Goal: Transaction & Acquisition: Obtain resource

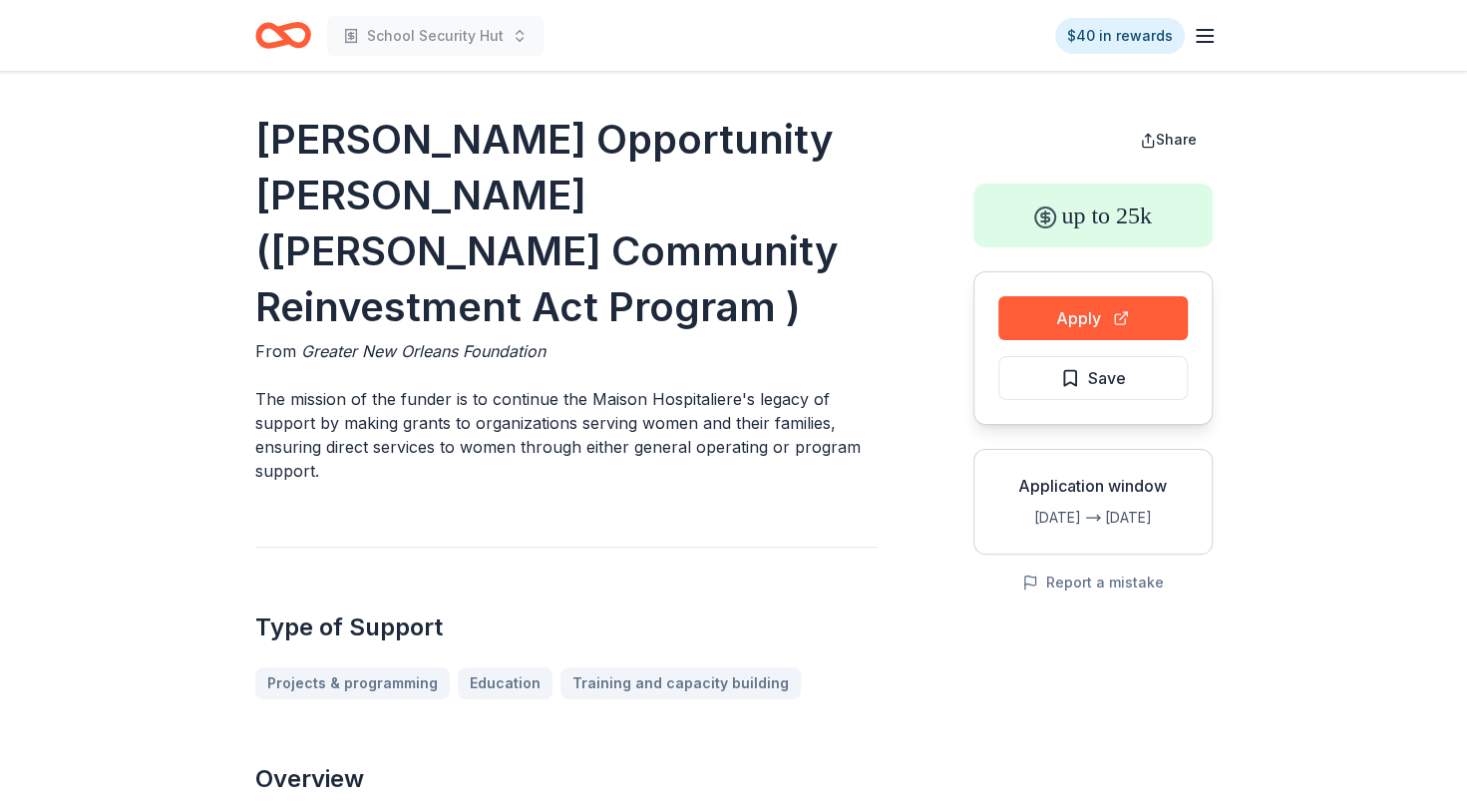
click at [1215, 24] on icon "button" at bounding box center [1205, 36] width 24 height 24
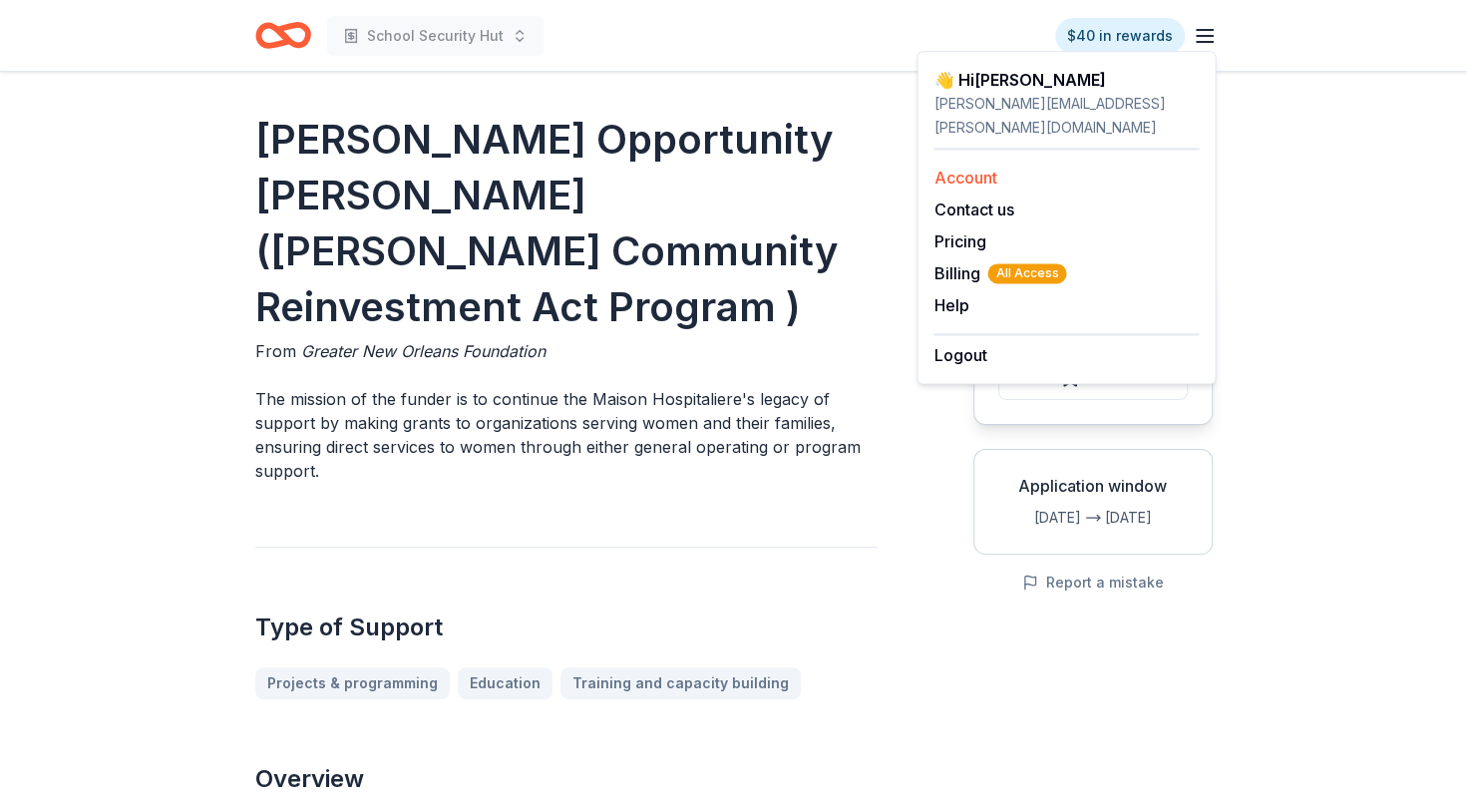
click at [974, 168] on link "Account" at bounding box center [965, 178] width 63 height 20
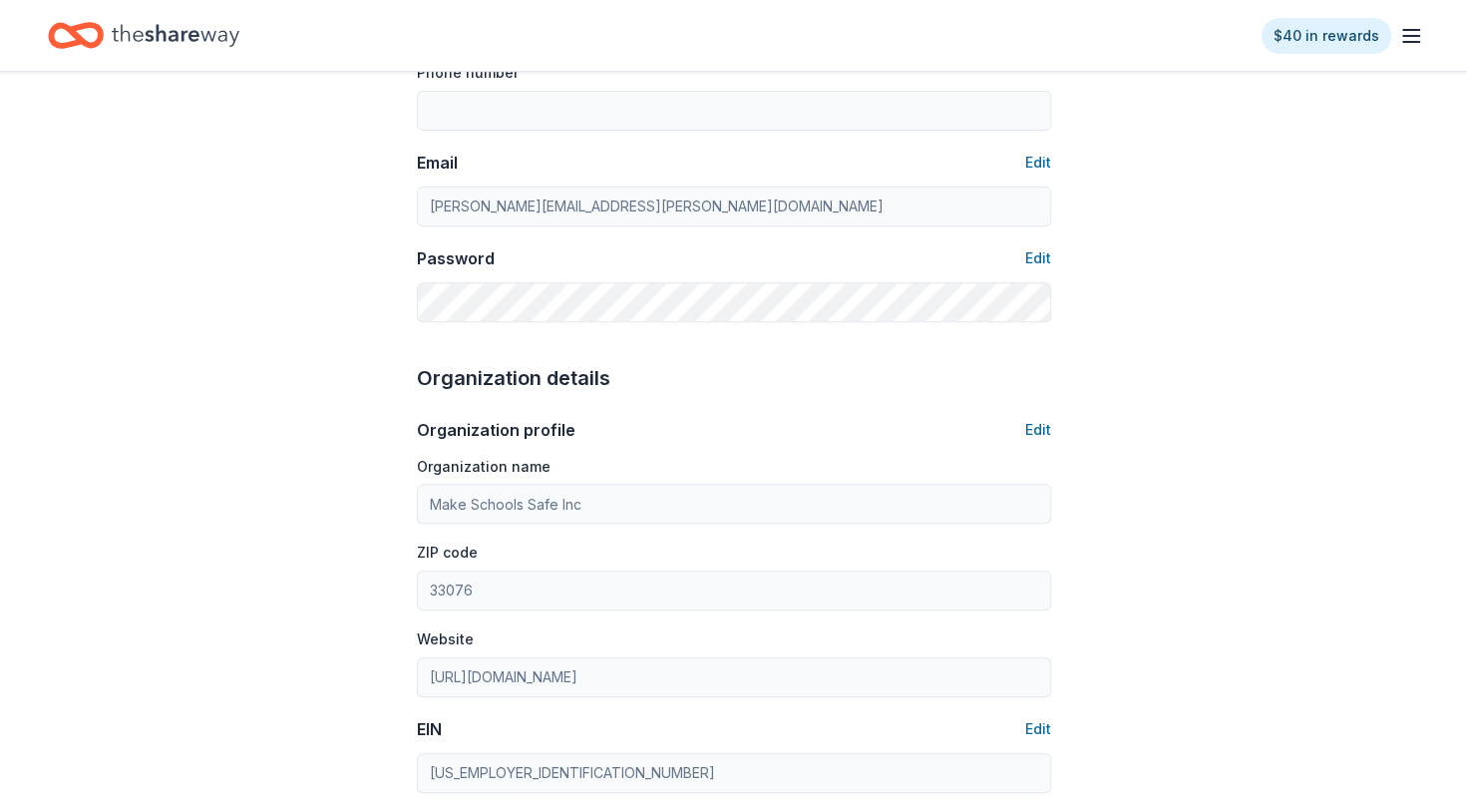
scroll to position [285, 0]
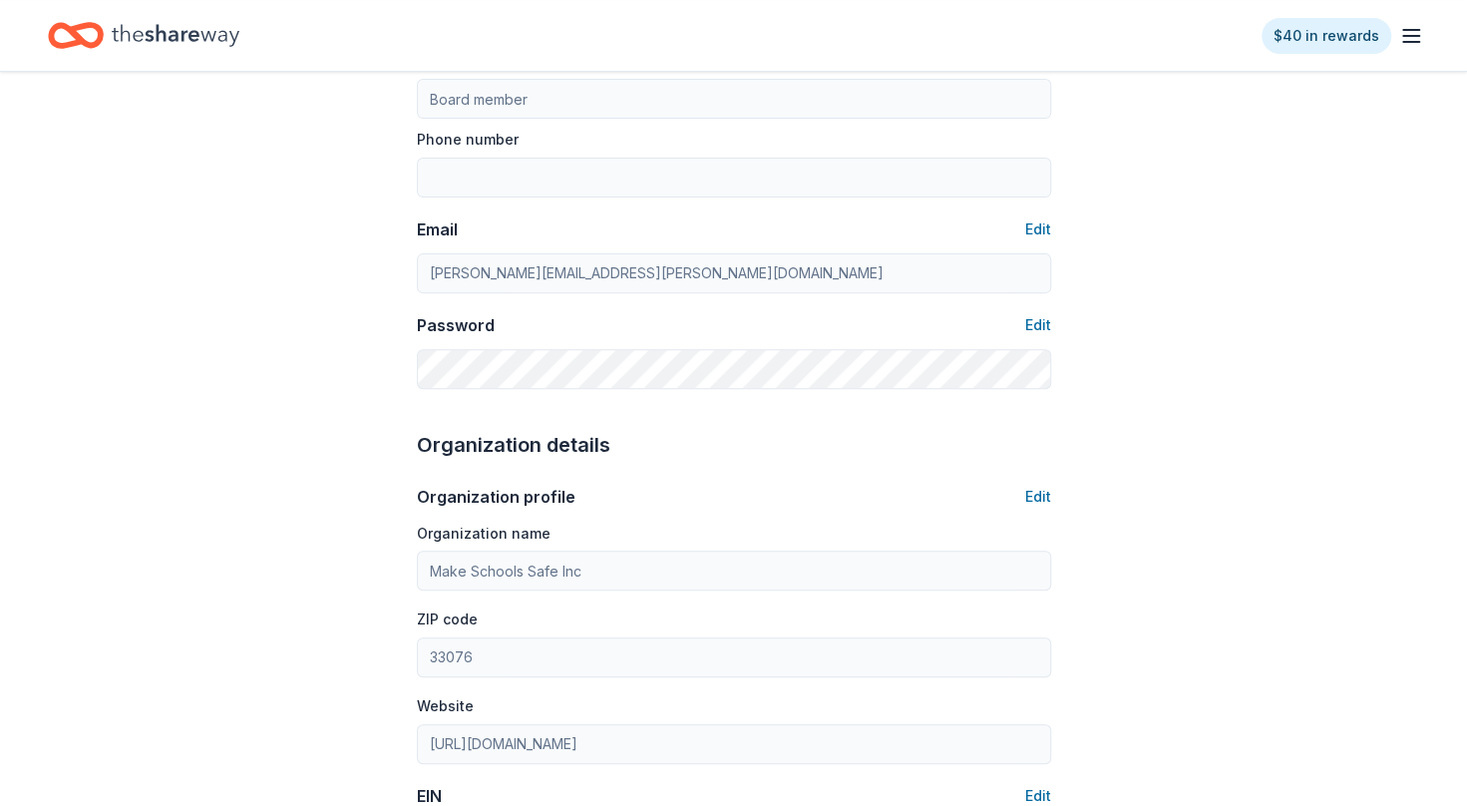
click at [1400, 32] on icon "button" at bounding box center [1411, 36] width 24 height 24
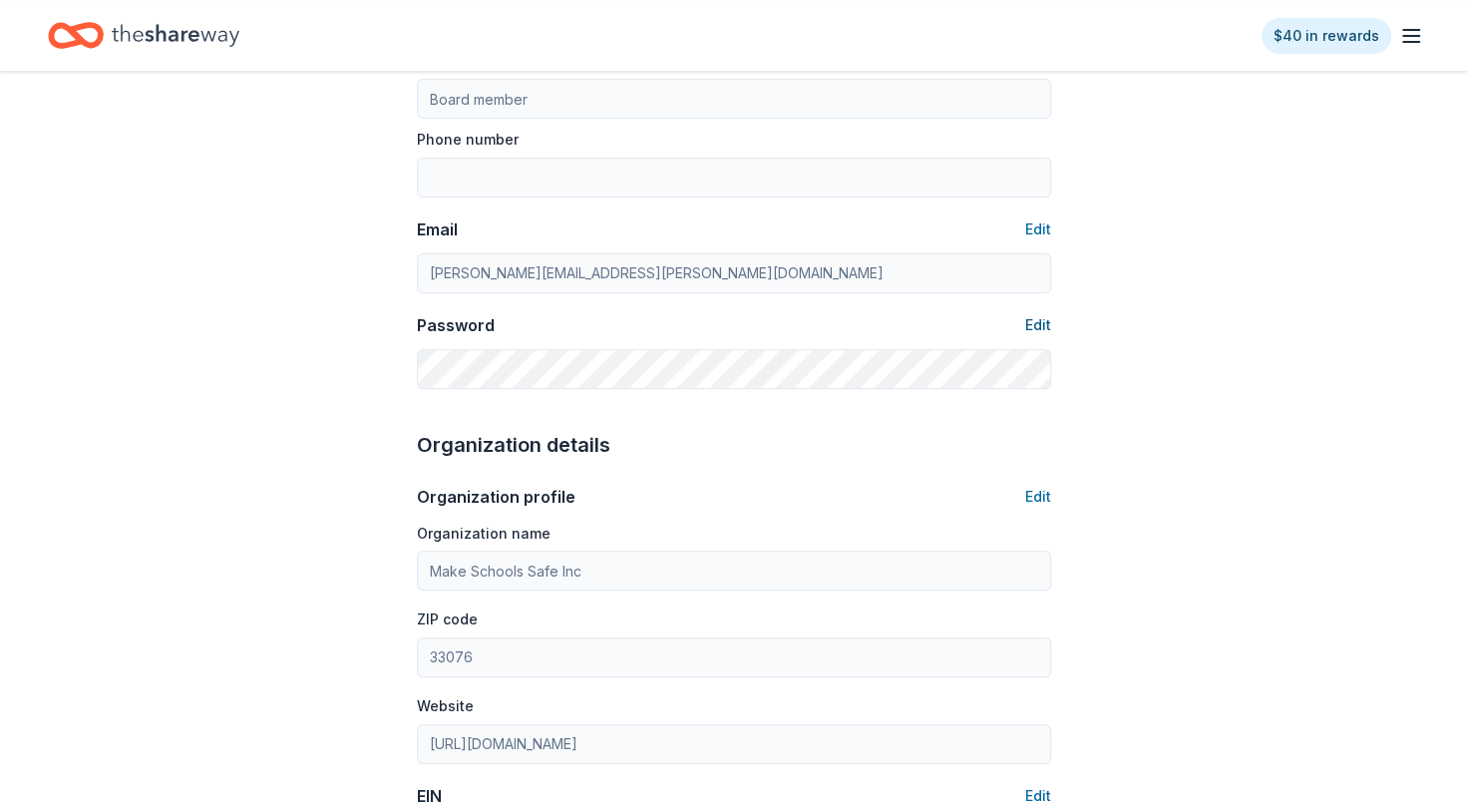
click at [1037, 321] on button "Edit" at bounding box center [1038, 325] width 26 height 24
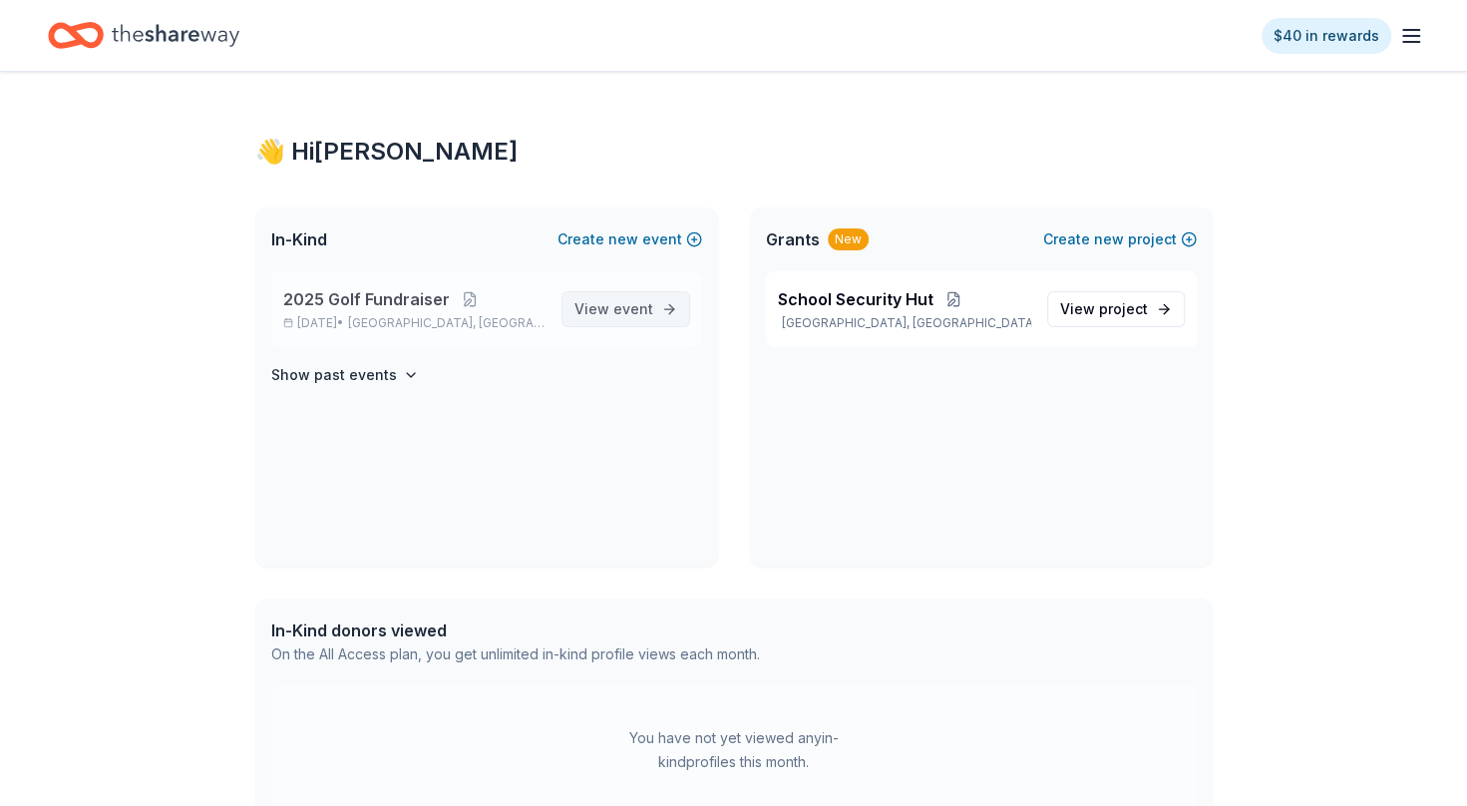
click at [612, 301] on span "View event" at bounding box center [614, 309] width 79 height 24
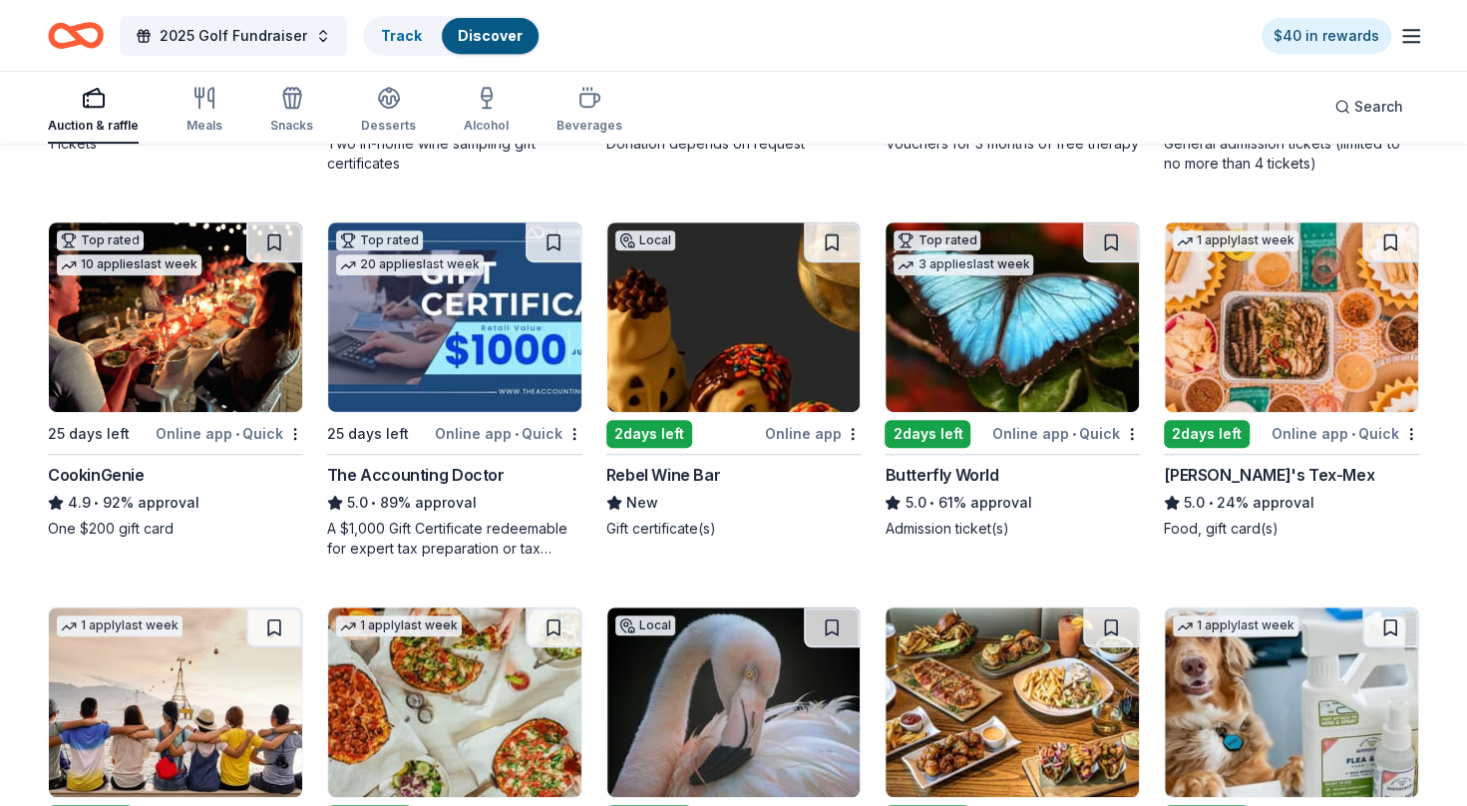
scroll to position [540, 0]
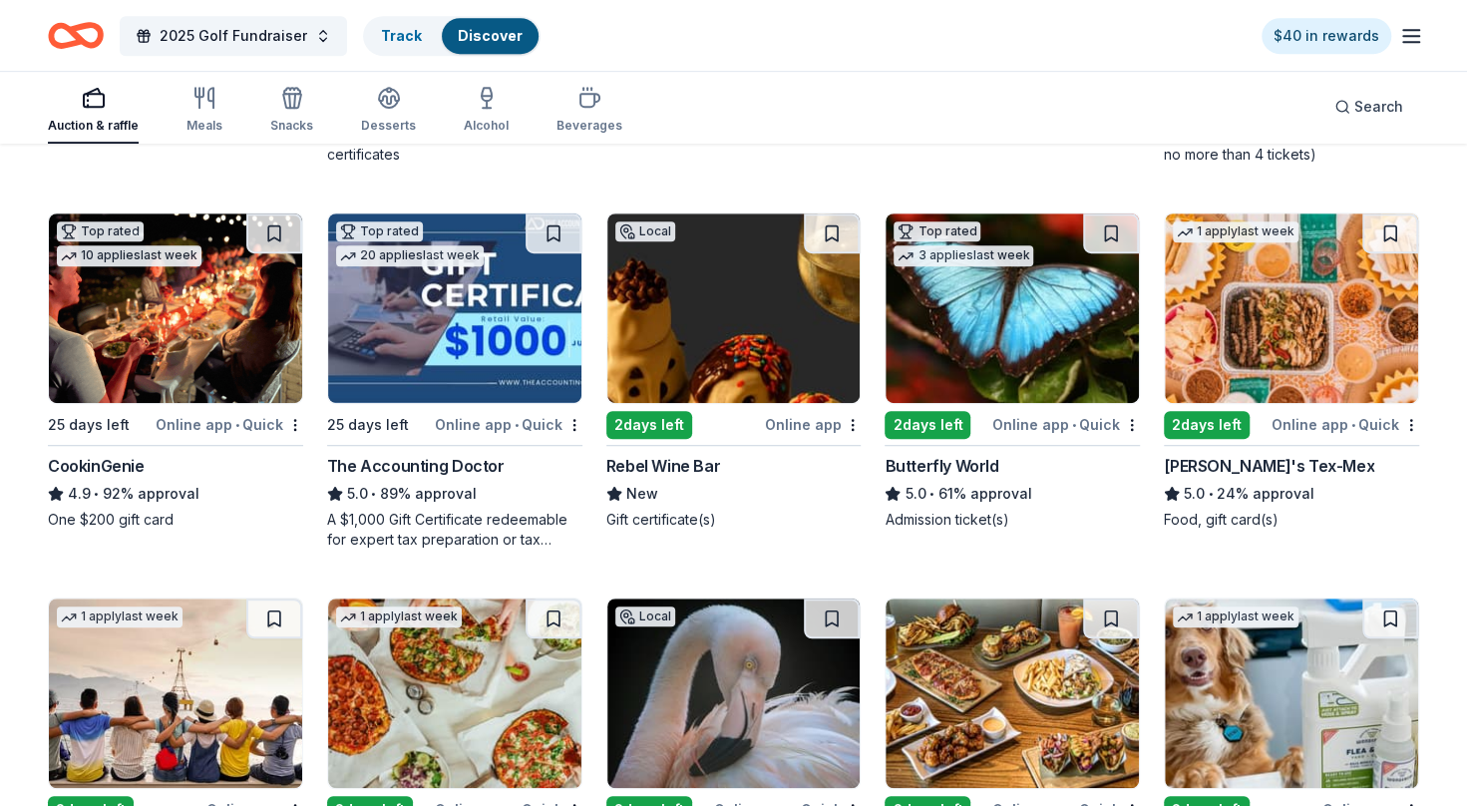
click at [990, 356] on img at bounding box center [1012, 308] width 253 height 190
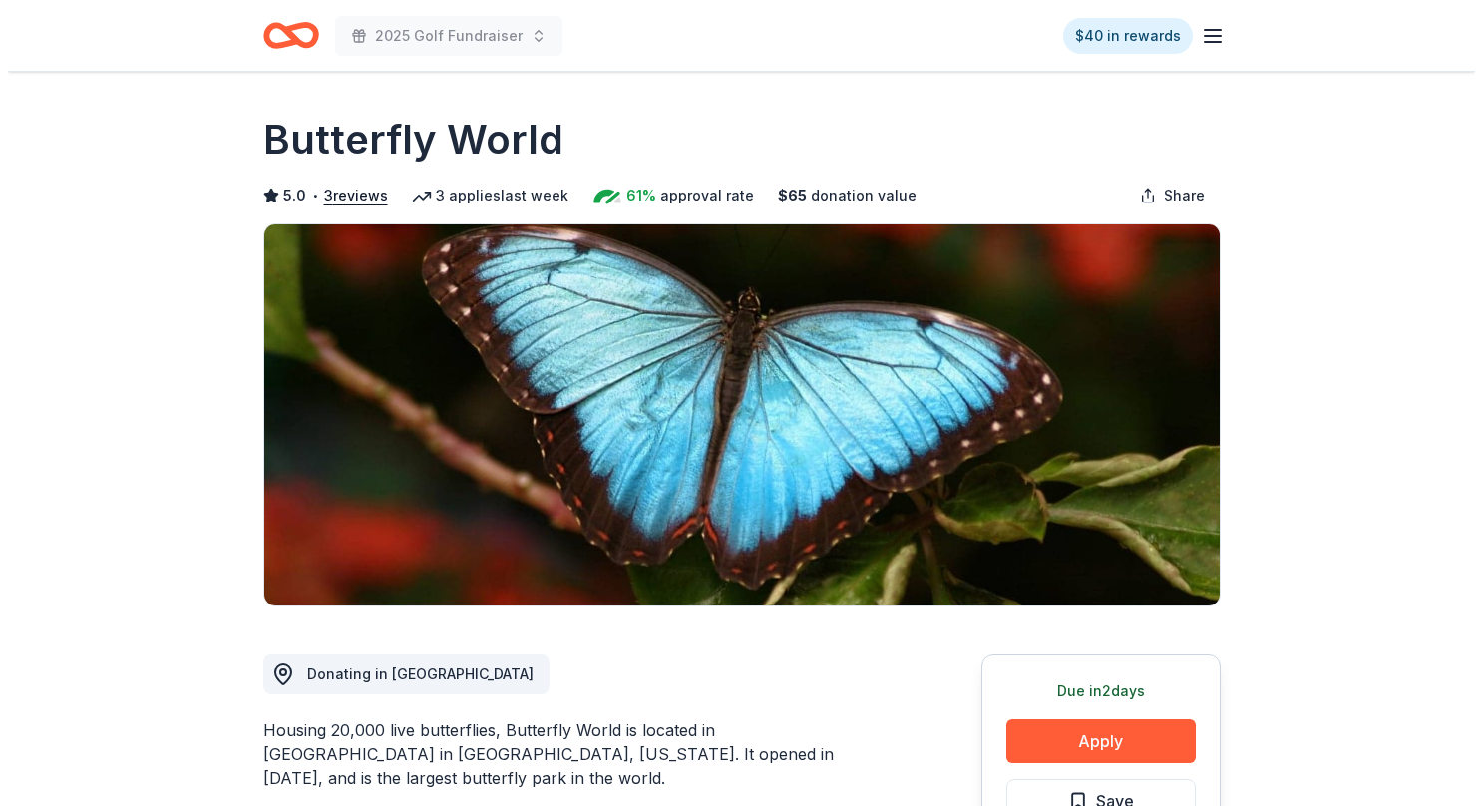
scroll to position [199, 0]
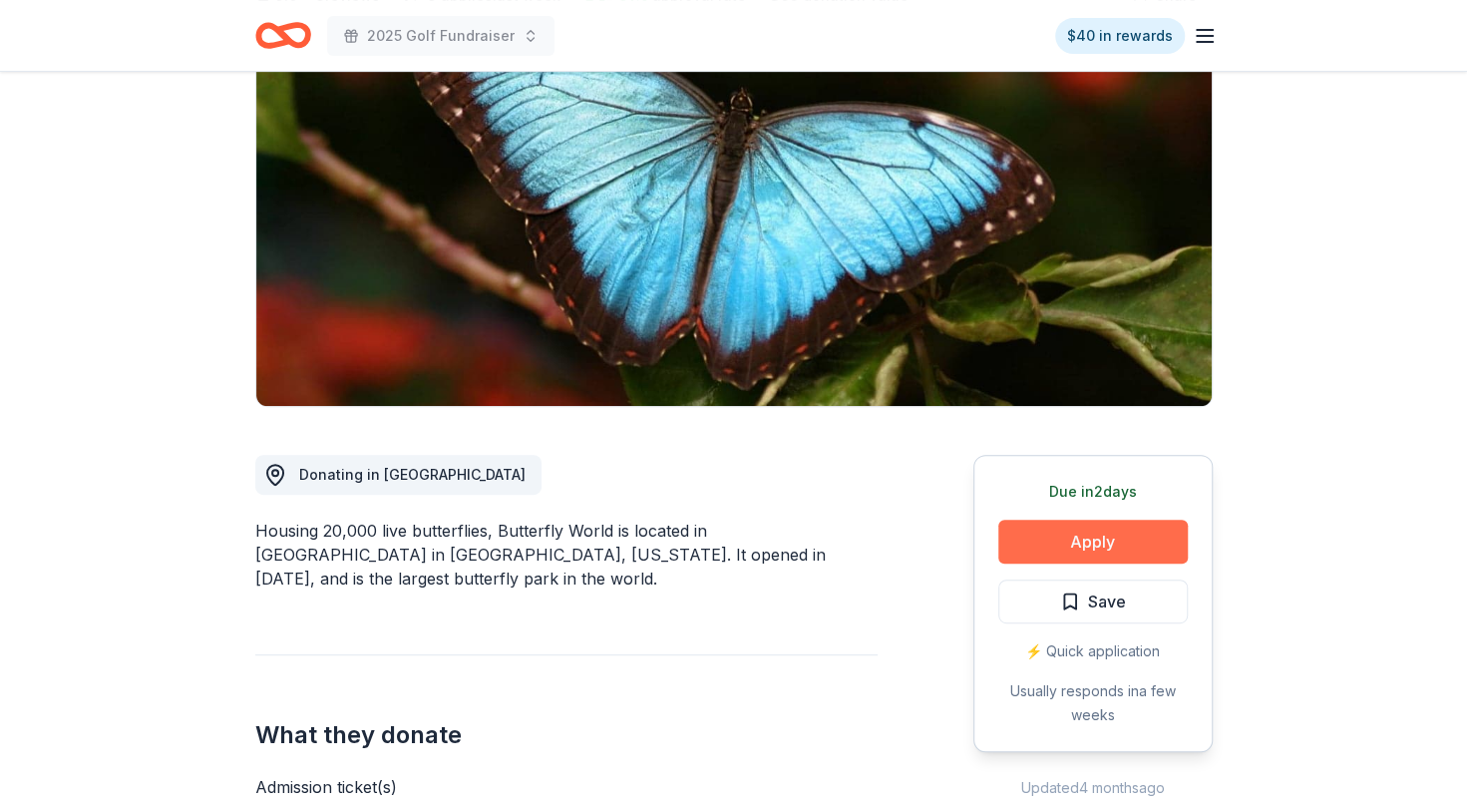
click at [1128, 528] on button "Apply" at bounding box center [1093, 542] width 190 height 44
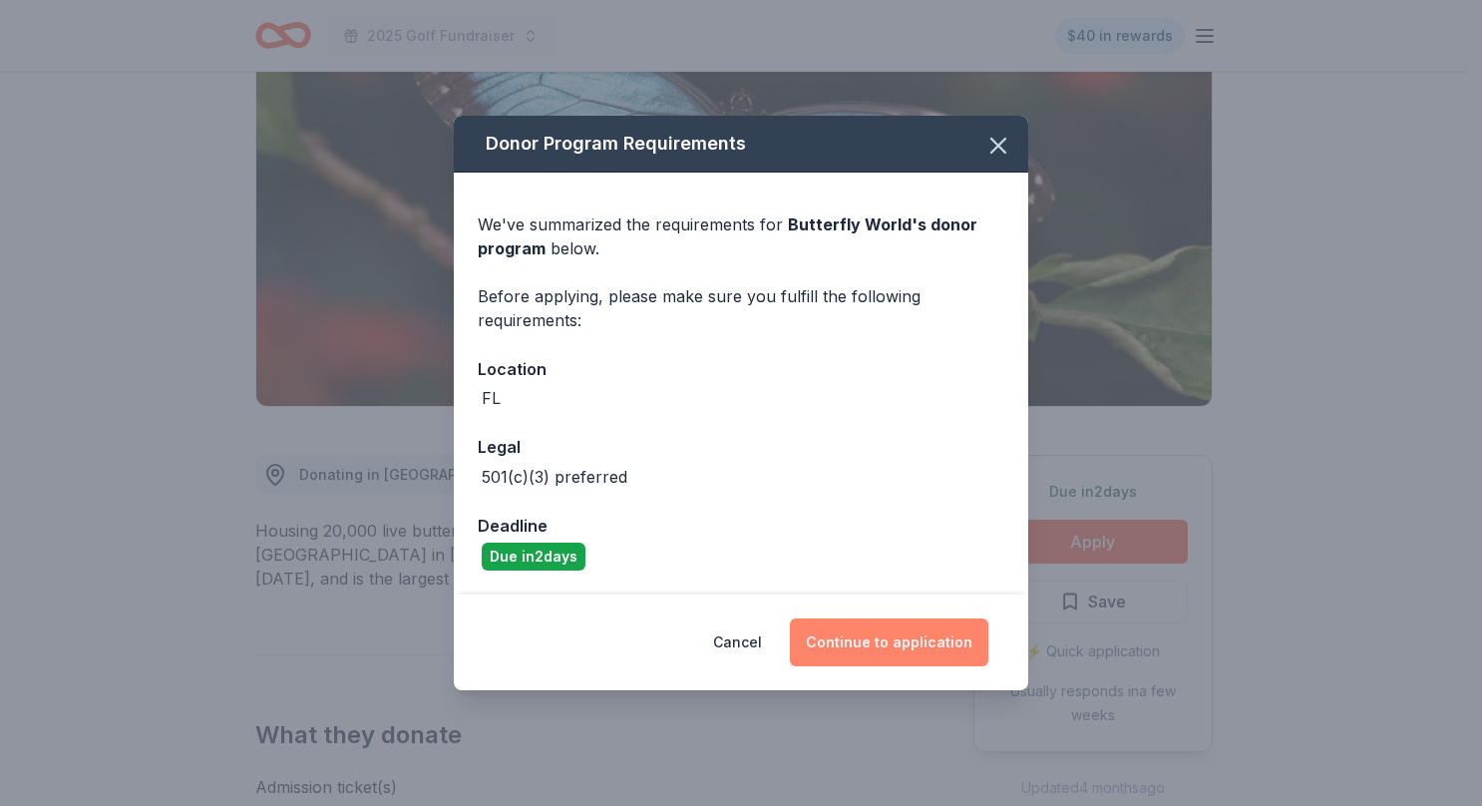
click at [933, 636] on button "Continue to application" at bounding box center [889, 642] width 198 height 48
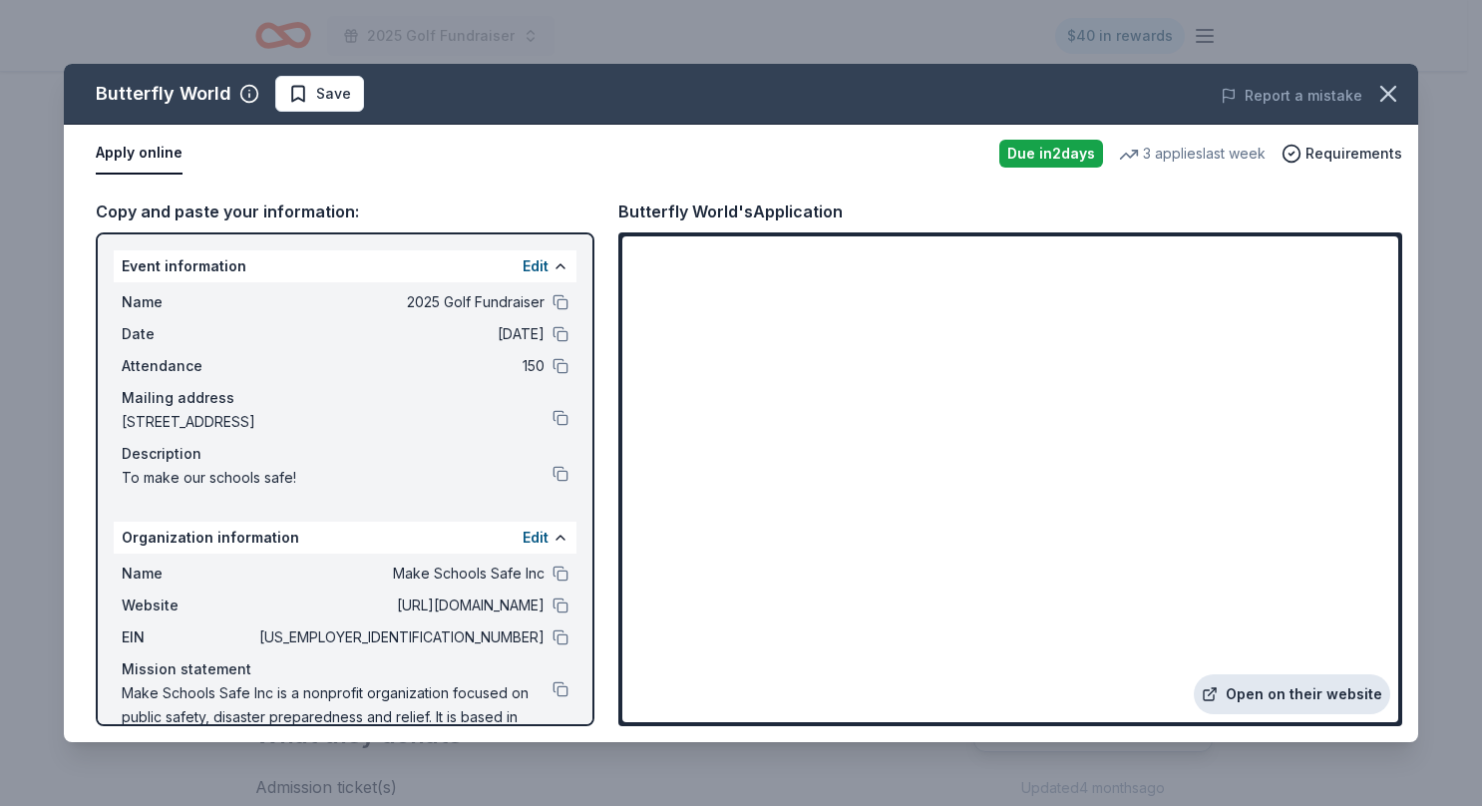
click at [1280, 688] on link "Open on their website" at bounding box center [1292, 694] width 197 height 40
click at [1396, 102] on icon "button" at bounding box center [1389, 94] width 28 height 28
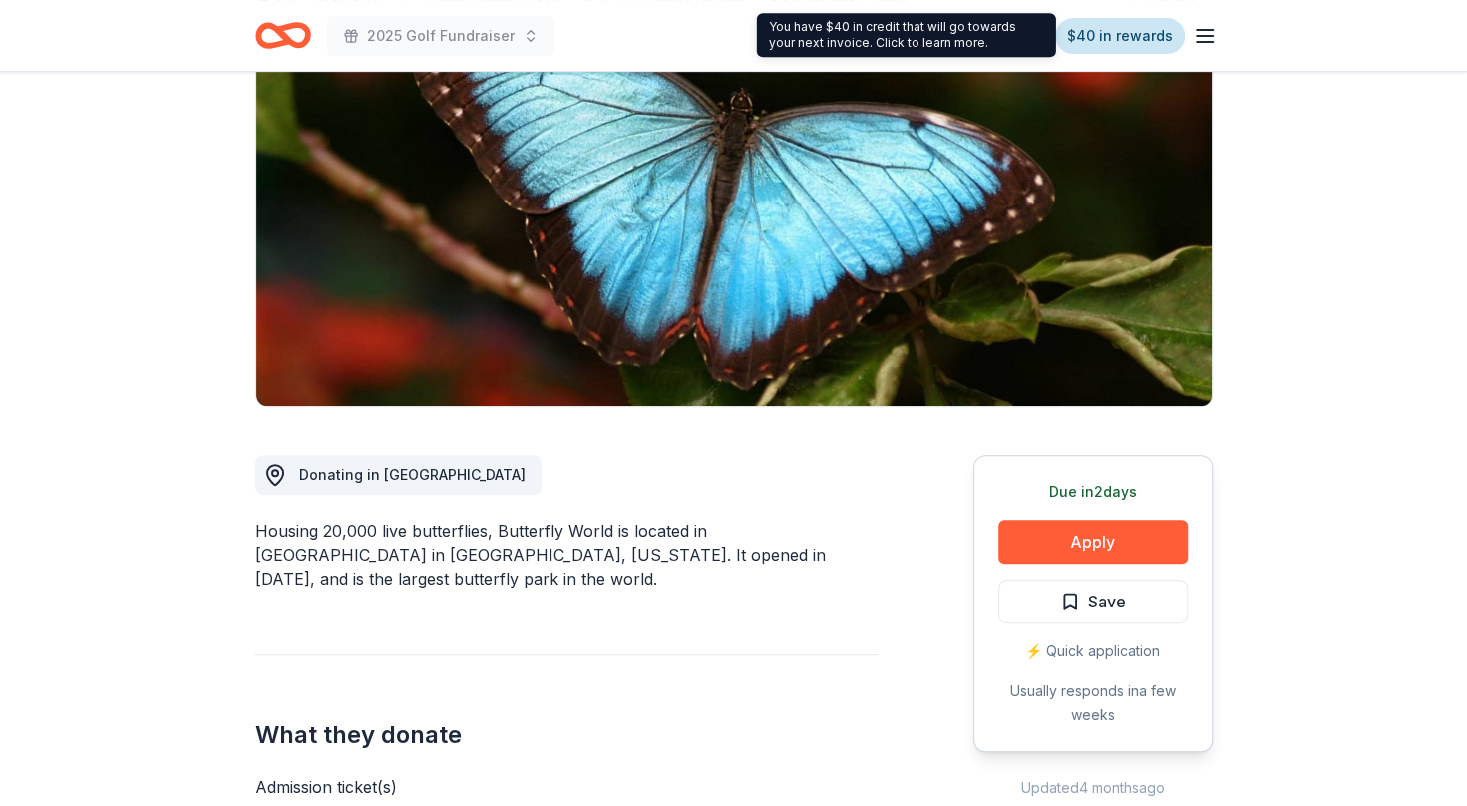
click at [1123, 24] on link "$40 in rewards" at bounding box center [1120, 36] width 130 height 36
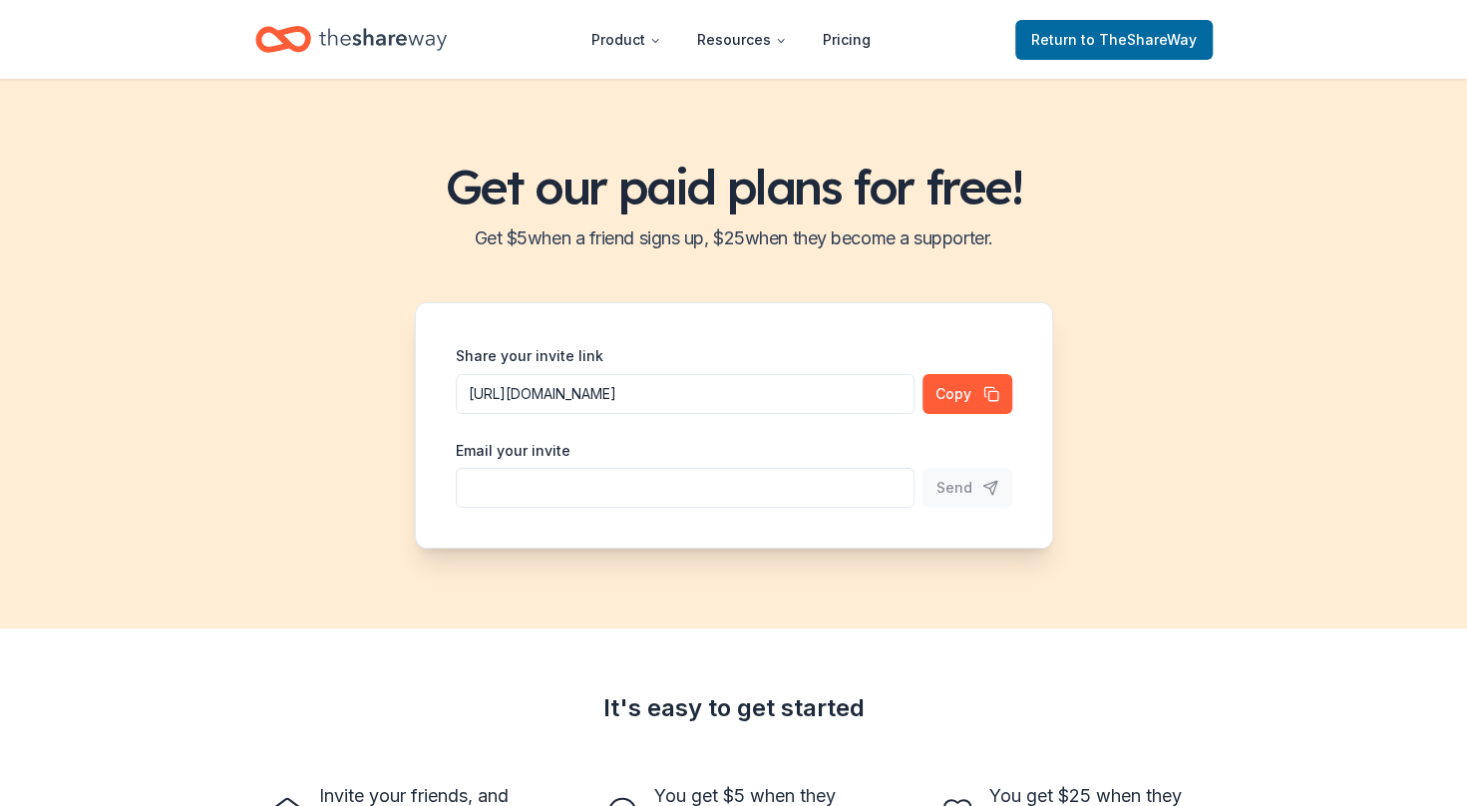
click at [1098, 33] on span "to TheShareWay" at bounding box center [1139, 39] width 116 height 17
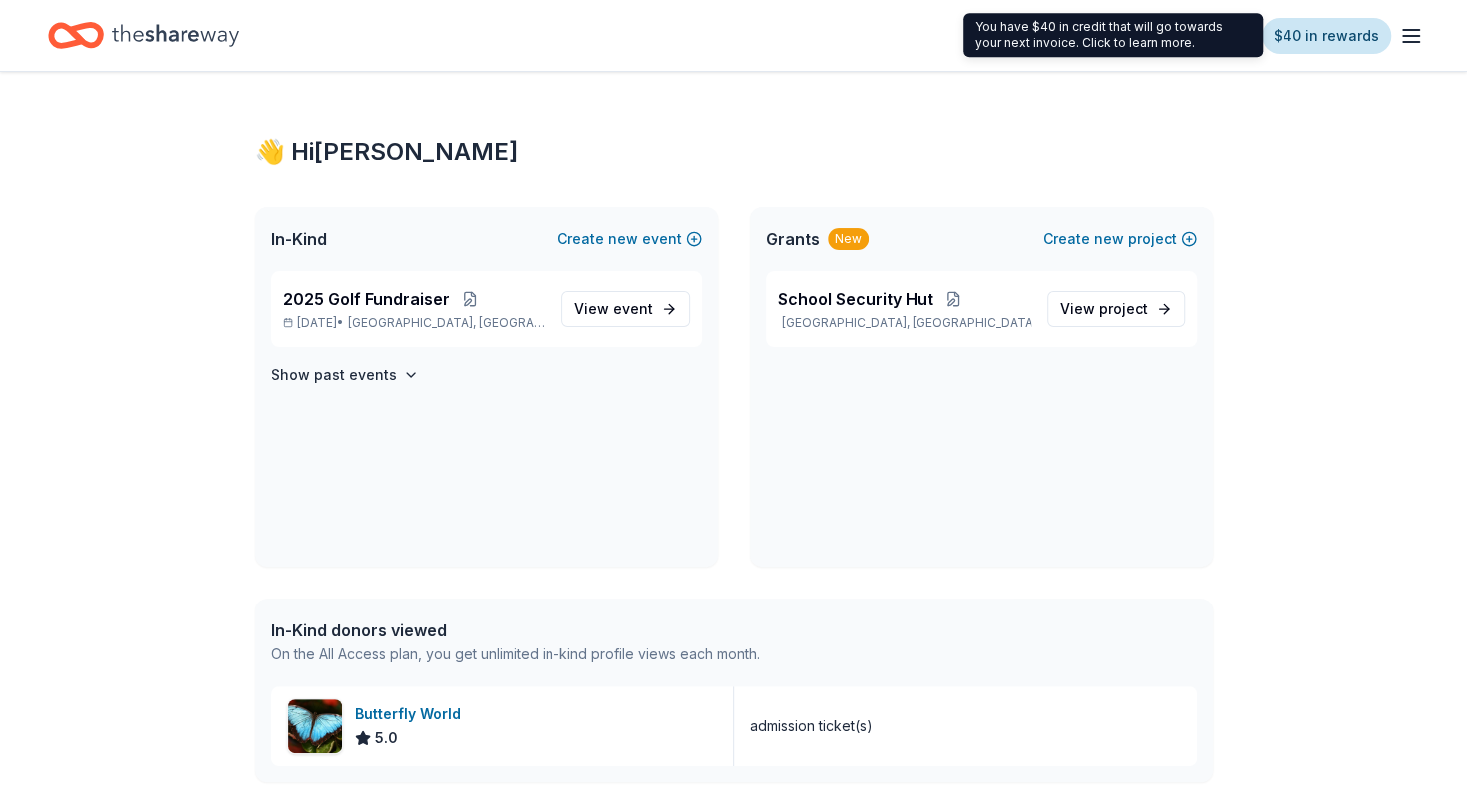
click at [1339, 37] on link "$40 in rewards" at bounding box center [1327, 36] width 130 height 36
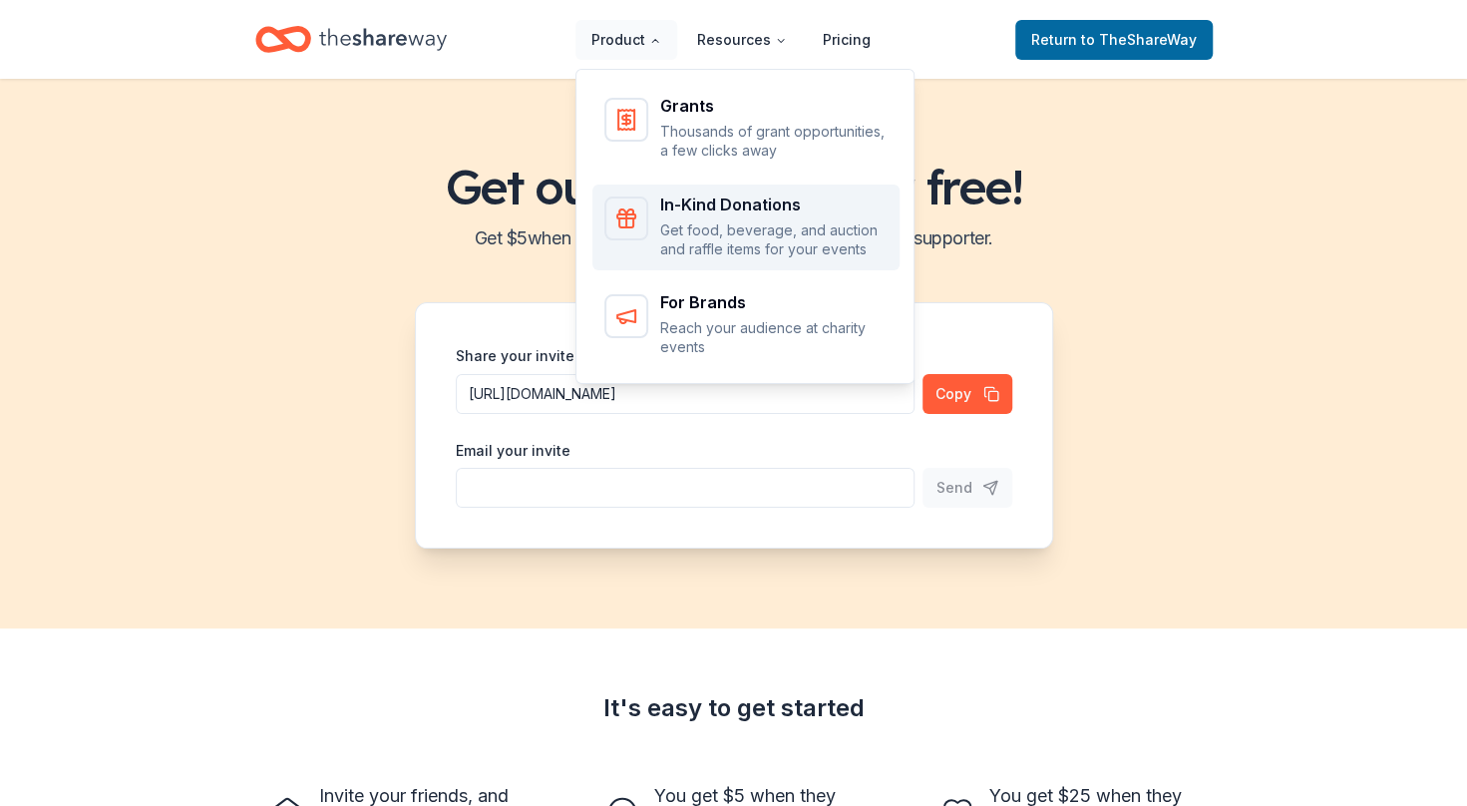
click at [728, 200] on div "In-Kind Donations" at bounding box center [773, 205] width 227 height 16
